Goal: Task Accomplishment & Management: Use online tool/utility

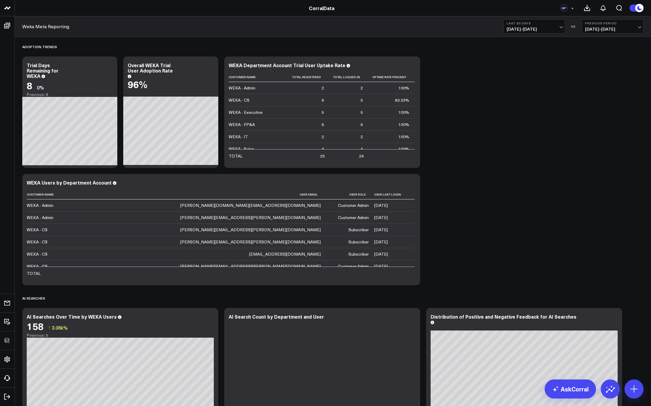
click at [504, 163] on div "Adoption Trends Modify via AI Copy link to widget Ask support Remove Create lin…" at bounding box center [332, 355] width 627 height 636
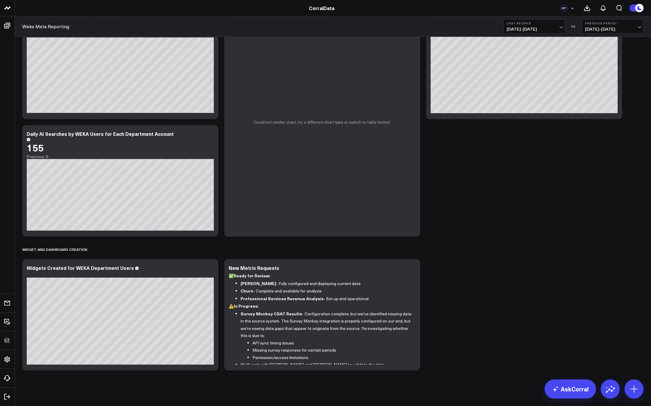
scroll to position [303, 0]
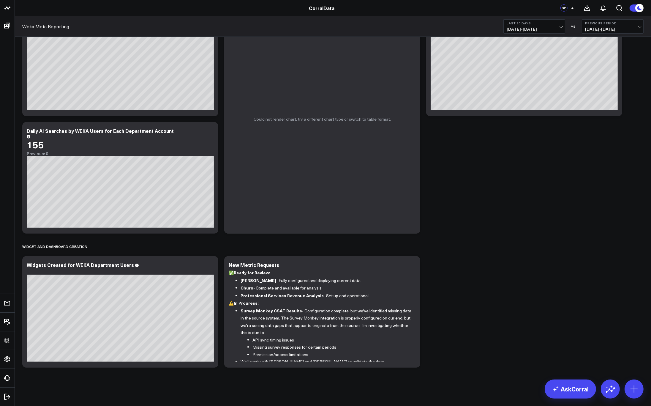
click at [535, 31] on button "Last 30 Days [DATE] - [DATE]" at bounding box center [534, 26] width 62 height 14
click at [540, 270] on div "Adoption Trends Modify via AI Copy link to widget Ask support Remove Create lin…" at bounding box center [332, 52] width 627 height 636
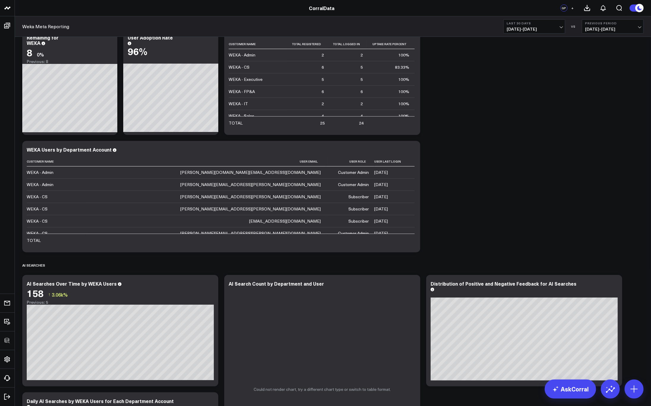
scroll to position [0, 0]
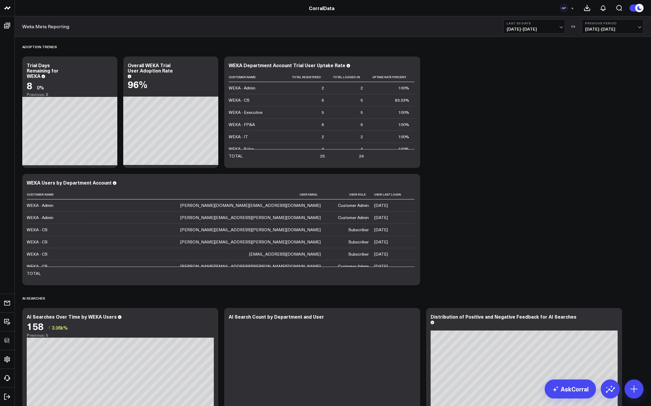
click at [555, 69] on div "Adoption Trends Modify via AI Copy link to widget Ask support Remove Create lin…" at bounding box center [332, 355] width 627 height 636
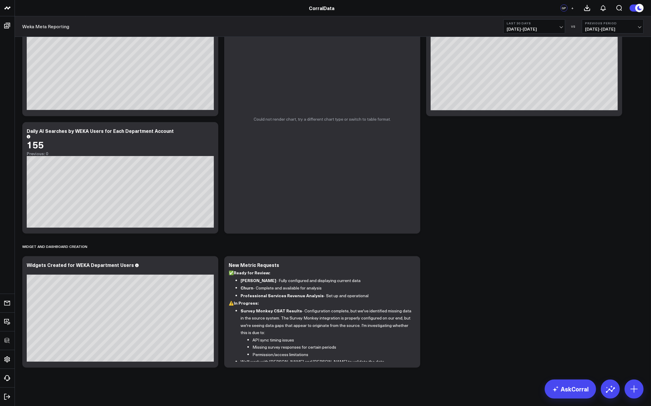
click at [474, 209] on div "Adoption Trends Modify via AI Copy link to widget Ask support Remove Create lin…" at bounding box center [332, 52] width 627 height 636
click at [539, 167] on div "Adoption Trends Modify via AI Copy link to widget Ask support Remove Create lin…" at bounding box center [332, 52] width 627 height 636
click at [537, 29] on span "[DATE] - [DATE]" at bounding box center [534, 29] width 55 height 5
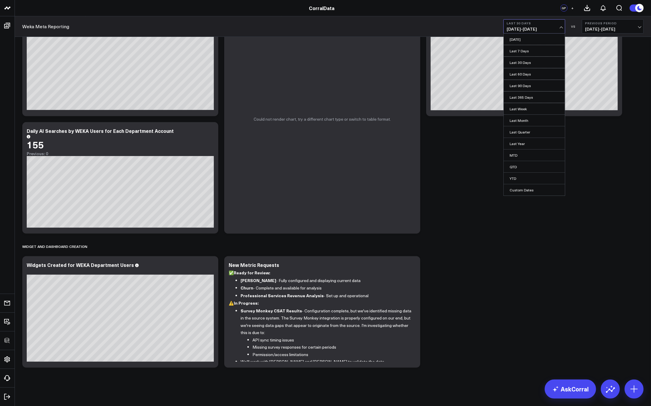
click at [539, 232] on div "Adoption Trends Modify via AI Copy link to widget Ask support Remove Create lin…" at bounding box center [332, 52] width 627 height 636
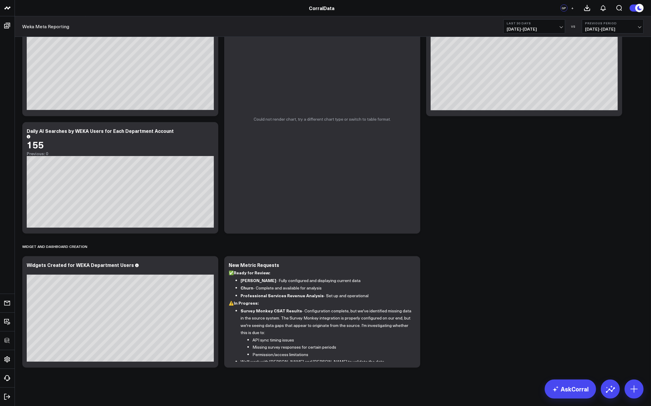
click at [534, 194] on div "Adoption Trends Modify via AI Copy link to widget Ask support Remove Create lin…" at bounding box center [332, 52] width 627 height 636
click at [465, 159] on div "Adoption Trends Modify via AI Copy link to widget Ask support Remove Create lin…" at bounding box center [332, 52] width 627 height 636
click at [209, 129] on icon at bounding box center [210, 131] width 7 height 7
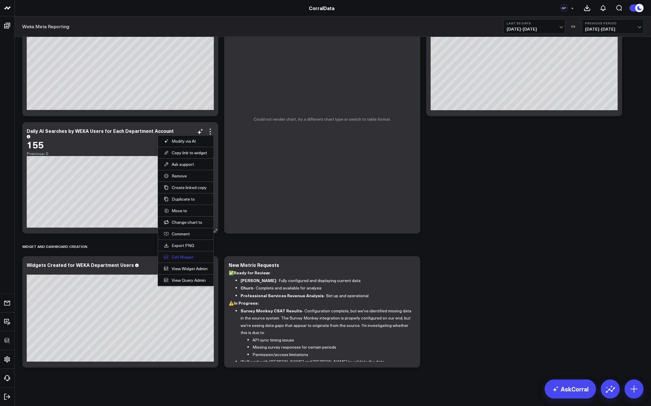
click at [180, 256] on button "Edit Widget" at bounding box center [186, 256] width 44 height 5
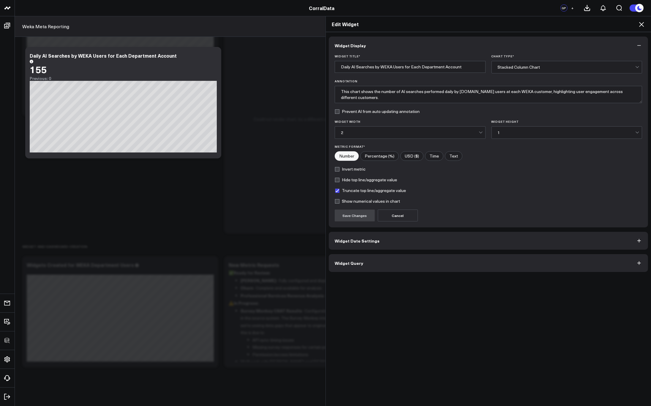
click at [373, 257] on button "Widget Query" at bounding box center [488, 263] width 319 height 18
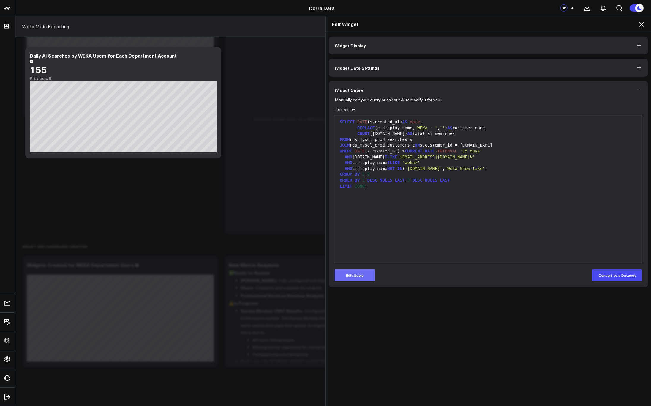
click at [342, 272] on button "Edit Query" at bounding box center [355, 275] width 40 height 12
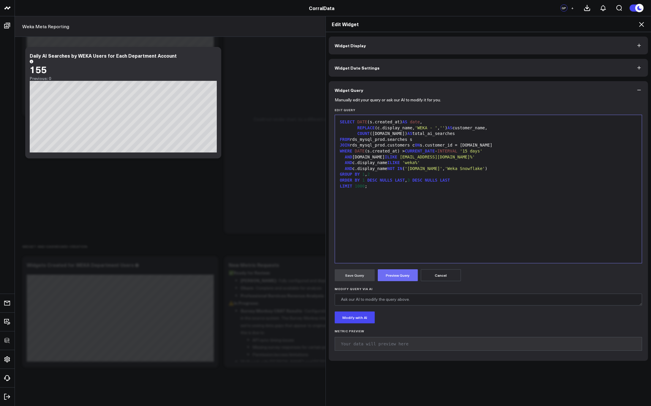
click at [389, 275] on button "Preview Query" at bounding box center [398, 275] width 40 height 12
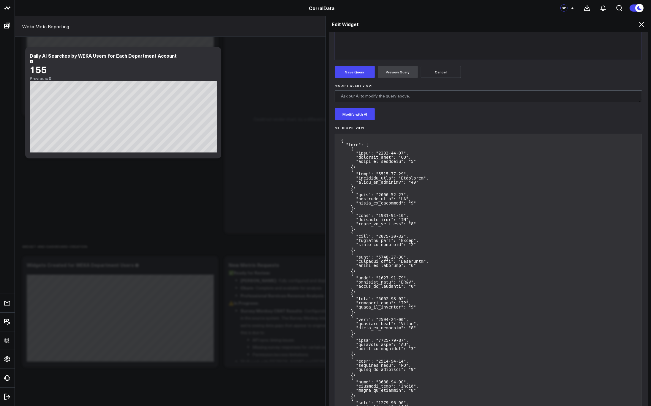
scroll to position [238, 0]
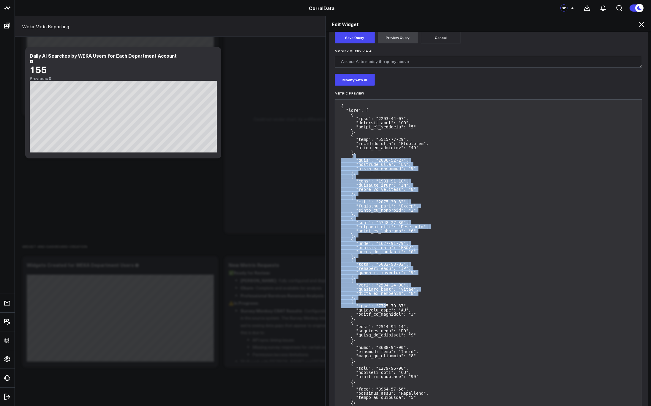
drag, startPoint x: 377, startPoint y: 155, endPoint x: 385, endPoint y: 307, distance: 152.8
click at [384, 307] on pre at bounding box center [488, 392] width 307 height 587
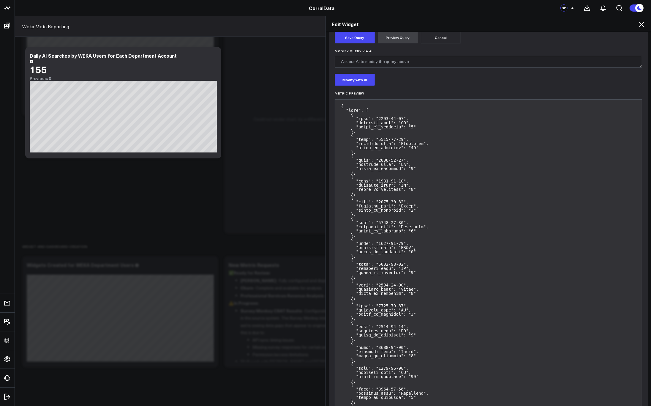
click at [466, 308] on pre at bounding box center [488, 392] width 307 height 587
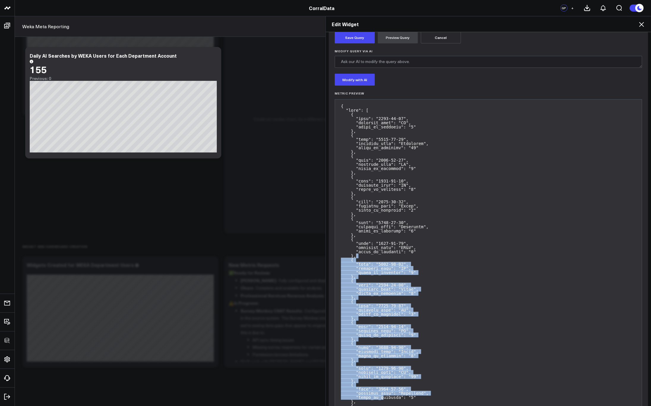
drag, startPoint x: 366, startPoint y: 298, endPoint x: 381, endPoint y: 400, distance: 103.3
click at [381, 399] on pre at bounding box center [488, 392] width 307 height 587
click at [482, 312] on pre at bounding box center [488, 392] width 307 height 587
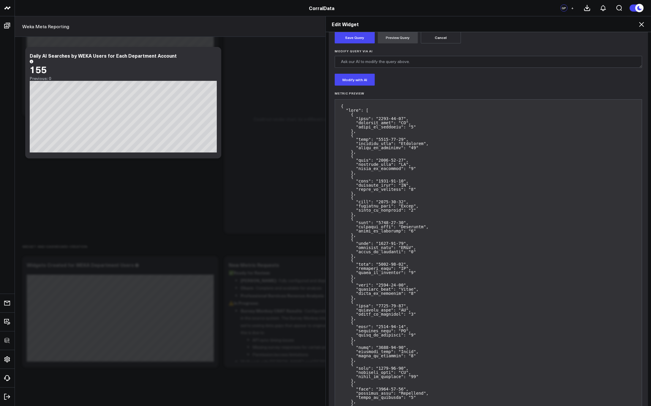
click at [480, 152] on pre at bounding box center [488, 392] width 307 height 587
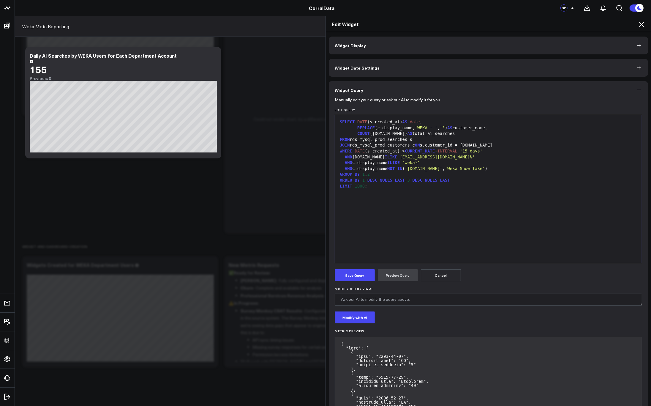
click at [643, 24] on icon at bounding box center [641, 24] width 7 height 7
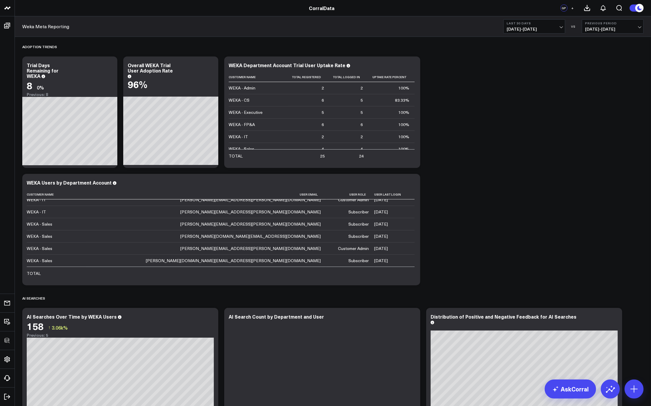
click at [554, 140] on div "Adoption Trends Modify via AI Copy link to widget Ask support Remove Create lin…" at bounding box center [332, 355] width 627 height 636
click at [575, 392] on link "AskCorral" at bounding box center [570, 388] width 51 height 19
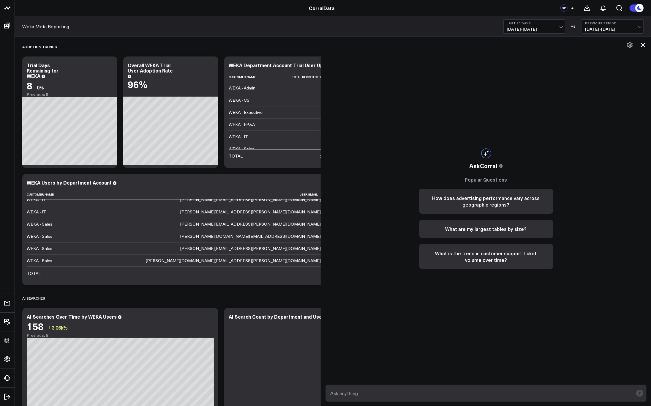
click at [637, 8] on icon at bounding box center [639, 8] width 4 height 4
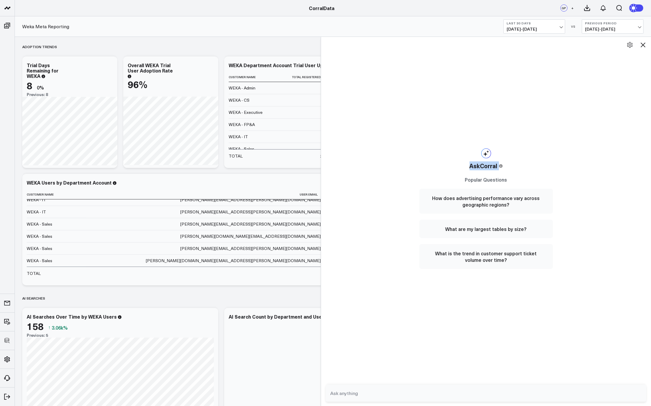
drag, startPoint x: 471, startPoint y: 164, endPoint x: 520, endPoint y: 170, distance: 49.1
click at [510, 169] on div "AskCorral This feature is experimental, yet powerful. Always check your answers…" at bounding box center [485, 208] width 145 height 343
click at [530, 168] on div "AskCorral This feature is experimental, yet powerful. Always check your answers…" at bounding box center [485, 208] width 145 height 343
drag, startPoint x: 461, startPoint y: 140, endPoint x: 570, endPoint y: 296, distance: 191.0
click at [570, 296] on div "AskCorral This feature is experimental, yet powerful. Always check your answers…" at bounding box center [486, 221] width 330 height 369
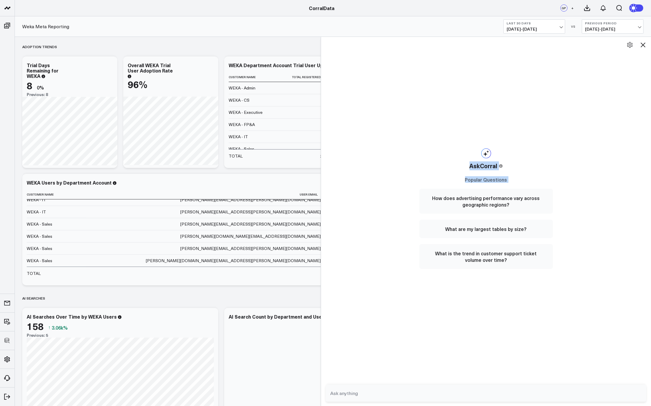
click at [571, 298] on div "AskCorral This feature is experimental, yet powerful. Always check your answers…" at bounding box center [486, 221] width 330 height 369
drag, startPoint x: 323, startPoint y: 185, endPoint x: 336, endPoint y: 223, distance: 39.7
click at [336, 223] on div at bounding box center [334, 221] width 3 height 369
click at [631, 11] on circle at bounding box center [634, 8] width 8 height 8
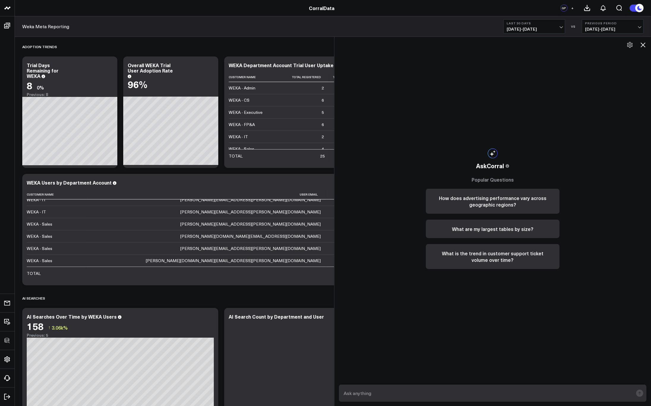
click at [632, 11] on button at bounding box center [636, 8] width 14 height 8
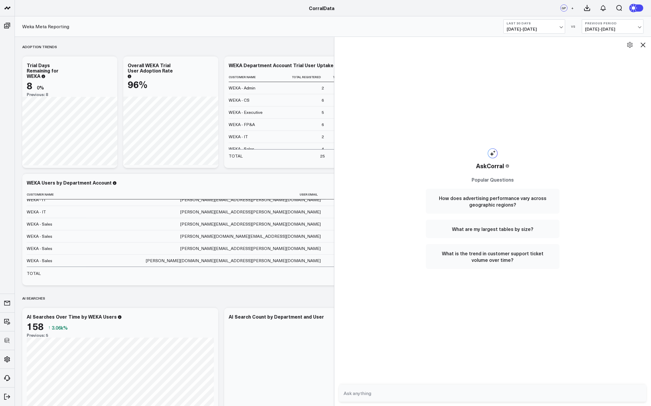
click at [634, 8] on icon at bounding box center [634, 8] width 4 height 4
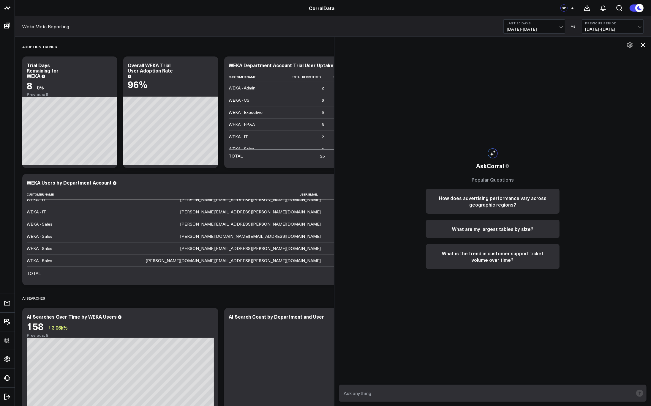
click at [634, 8] on button at bounding box center [636, 8] width 14 height 8
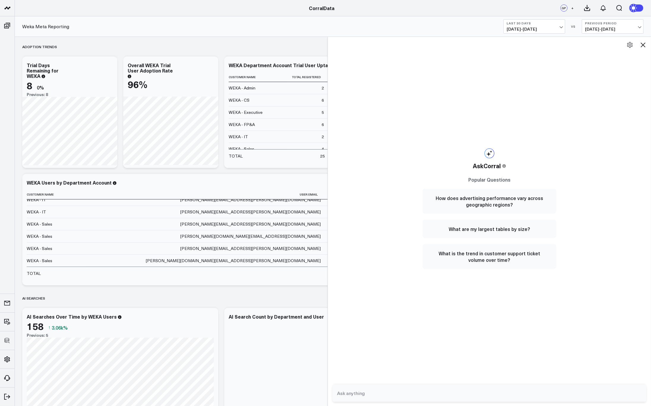
drag, startPoint x: 337, startPoint y: 105, endPoint x: 331, endPoint y: 121, distance: 16.5
click at [329, 121] on div at bounding box center [327, 221] width 3 height 369
click at [405, 148] on div "AskCorral This feature is experimental, yet powerful. Always check your answers…" at bounding box center [489, 221] width 323 height 369
drag, startPoint x: 491, startPoint y: 103, endPoint x: 572, endPoint y: 279, distance: 194.4
click at [572, 279] on div "AskCorral This feature is experimental, yet powerful. Always check your answers…" at bounding box center [489, 221] width 323 height 369
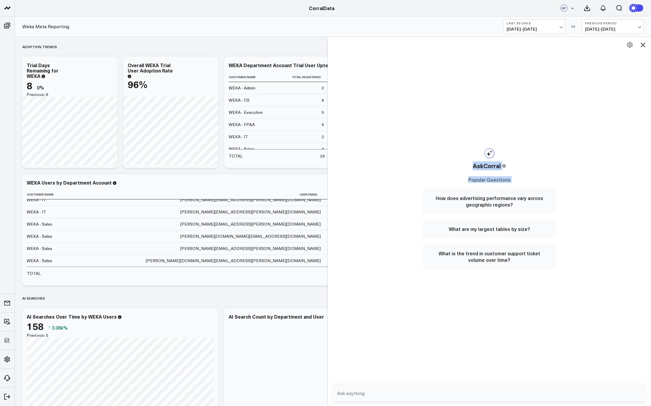
click at [569, 287] on div "AskCorral This feature is experimental, yet powerful. Always check your answers…" at bounding box center [489, 221] width 323 height 369
click at [490, 167] on span "AskCorral" at bounding box center [487, 165] width 28 height 9
click at [642, 46] on icon at bounding box center [642, 44] width 5 height 5
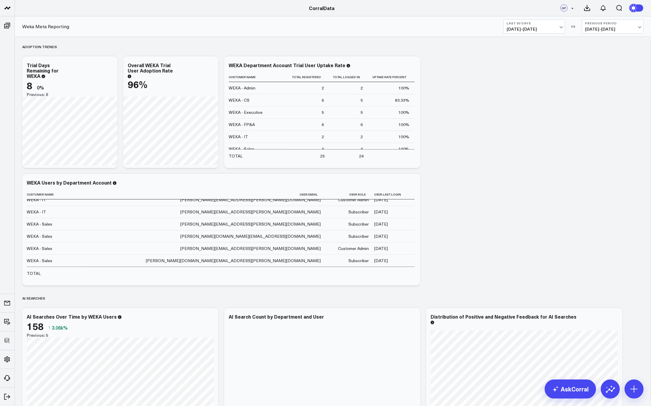
click at [554, 85] on div "Adoption Trends Modify via AI Copy link to widget Ask support Remove Create lin…" at bounding box center [332, 355] width 627 height 636
click at [538, 149] on div "Adoption Trends Modify via AI Copy link to widget Ask support Remove Create lin…" at bounding box center [332, 355] width 627 height 636
click at [636, 7] on icon at bounding box center [634, 8] width 7 height 7
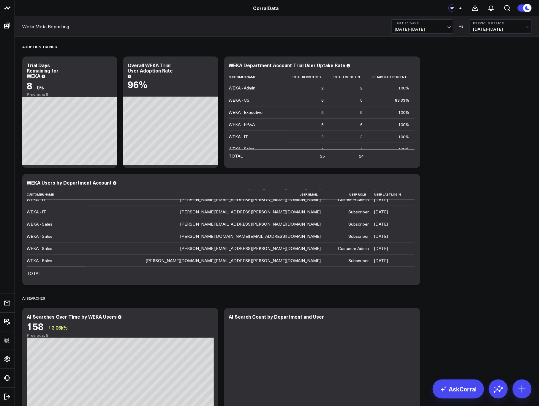
click at [482, 106] on div "Adoption Trends Modify via AI Copy link to widget Ask support Remove Create lin…" at bounding box center [276, 414] width 515 height 754
click at [474, 164] on div "Adoption Trends Modify via AI Copy link to widget Ask support Remove Create lin…" at bounding box center [276, 414] width 515 height 754
click at [503, 201] on div "Adoption Trends Modify via AI Copy link to widget Ask support Remove Create lin…" at bounding box center [276, 414] width 515 height 754
click at [445, 124] on div "Adoption Trends Modify via AI Copy link to widget Ask support Remove Create lin…" at bounding box center [276, 414] width 515 height 754
click at [471, 287] on div "Adoption Trends Modify via AI Copy link to widget Ask support Remove Create lin…" at bounding box center [276, 414] width 515 height 754
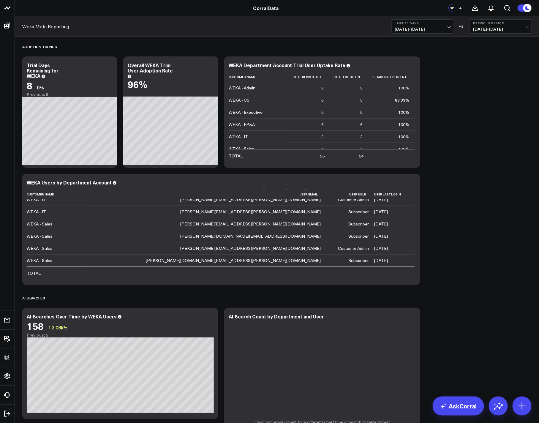
click at [512, 117] on div "Adoption Trends Modify via AI Copy link to widget Ask support Remove Create lin…" at bounding box center [276, 414] width 515 height 754
click at [451, 143] on div "Adoption Trends Modify via AI Copy link to widget Ask support Remove Create lin…" at bounding box center [276, 414] width 515 height 754
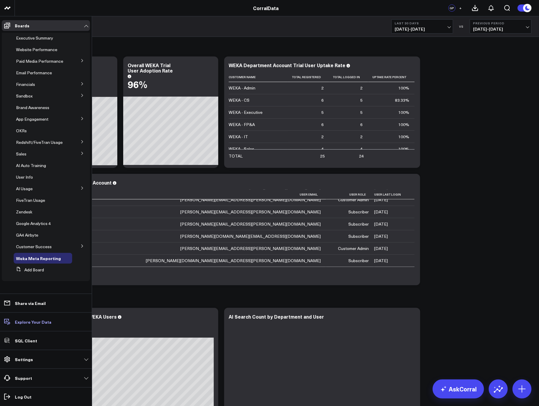
click at [36, 322] on p "Explore Your Data" at bounding box center [33, 321] width 37 height 5
